Goal: Go to known website: Access a specific website the user already knows

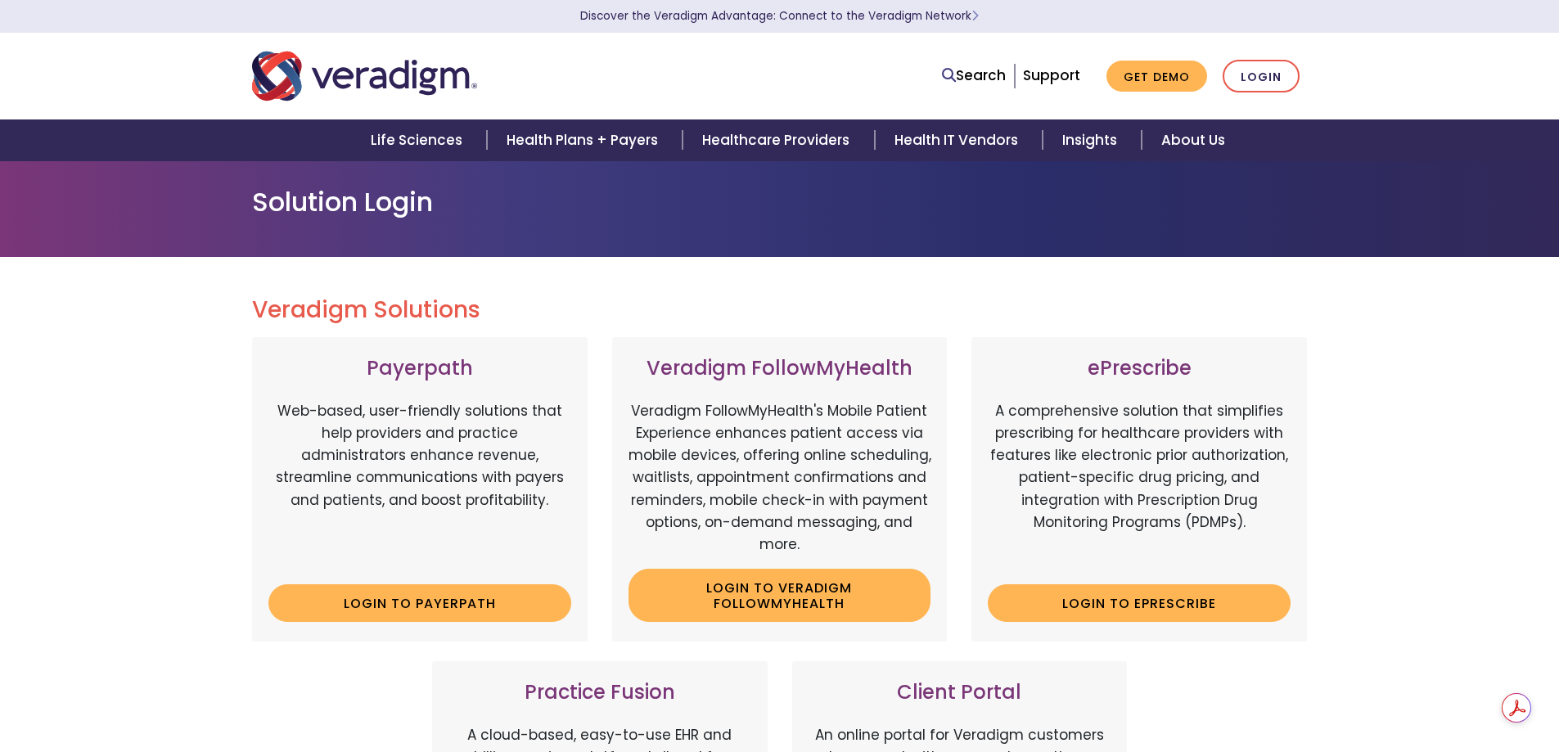
click at [1131, 607] on link "Login to ePrescribe" at bounding box center [1139, 603] width 303 height 38
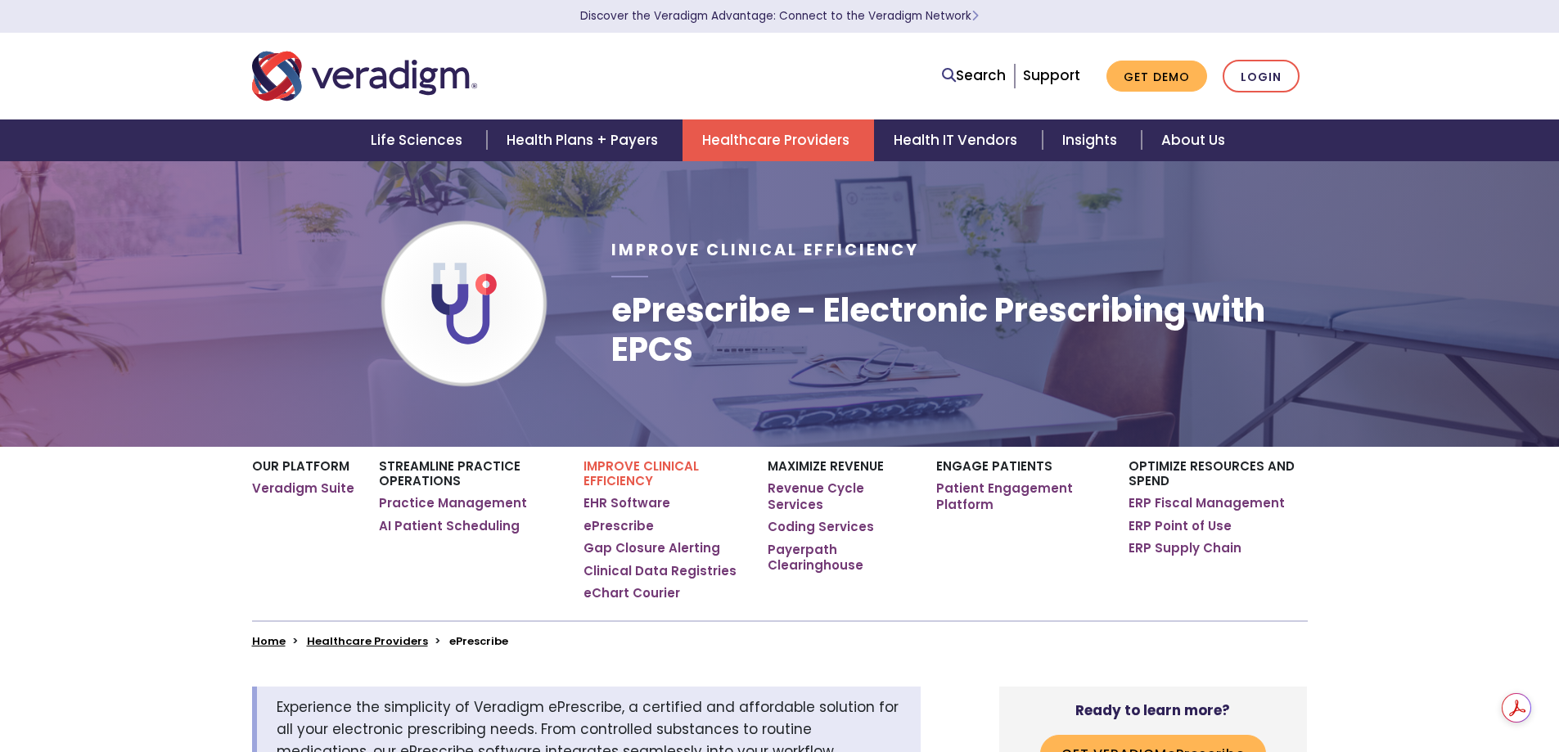
click at [1249, 76] on link "Login" at bounding box center [1260, 77] width 77 height 34
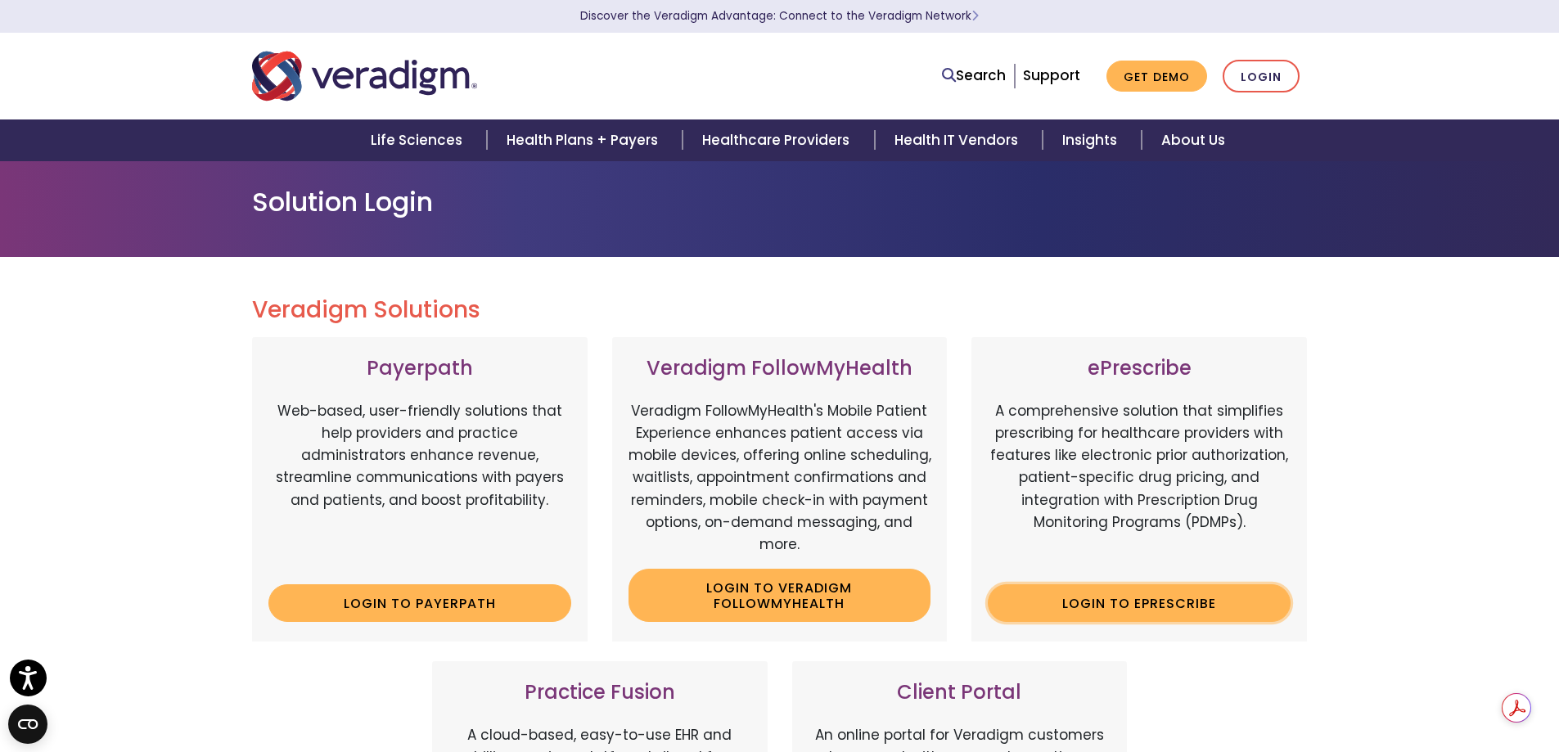
click at [1037, 592] on link "Login to ePrescribe" at bounding box center [1139, 603] width 303 height 38
